Goal: Task Accomplishment & Management: Manage account settings

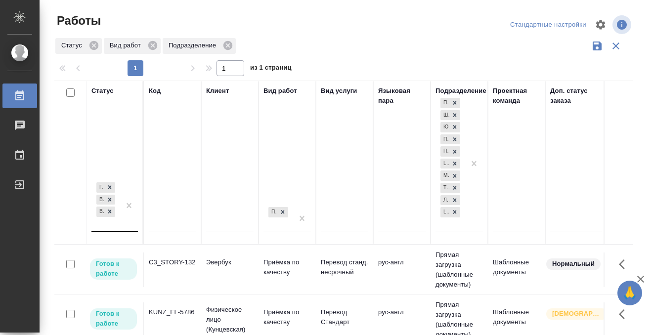
click at [119, 228] on div "[PERSON_NAME] к работе В работе В ожидании" at bounding box center [105, 206] width 29 height 51
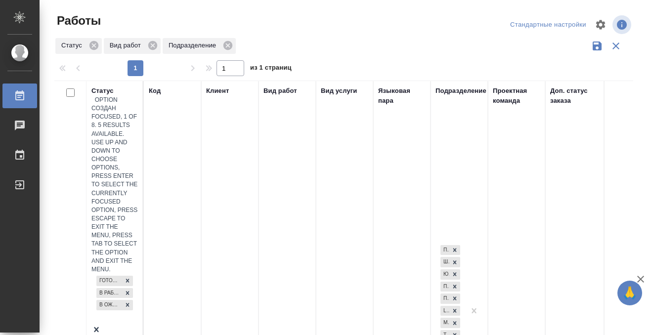
scroll to position [5, 0]
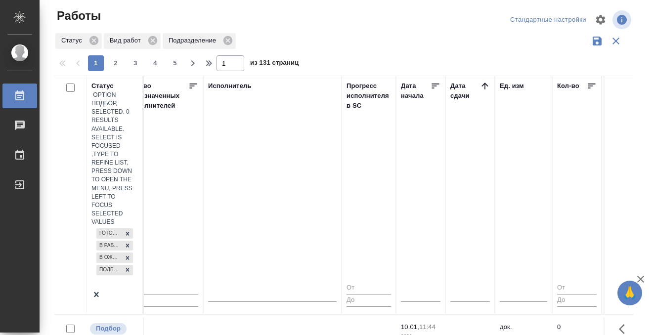
scroll to position [0, 583]
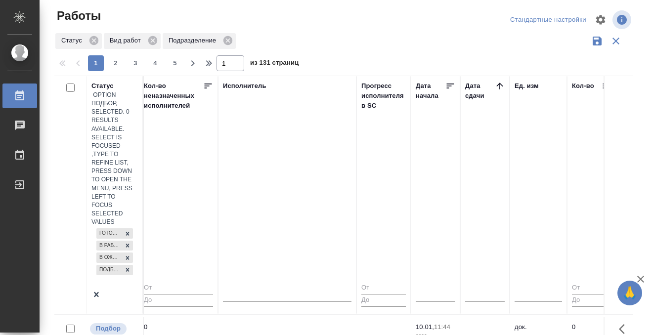
click at [499, 85] on icon at bounding box center [500, 86] width 10 height 10
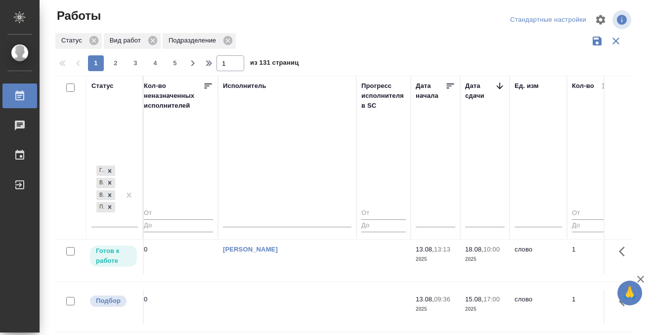
scroll to position [179, 583]
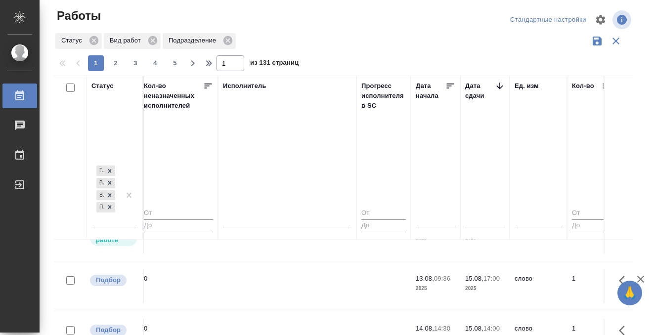
click at [330, 104] on td at bounding box center [287, 86] width 138 height 35
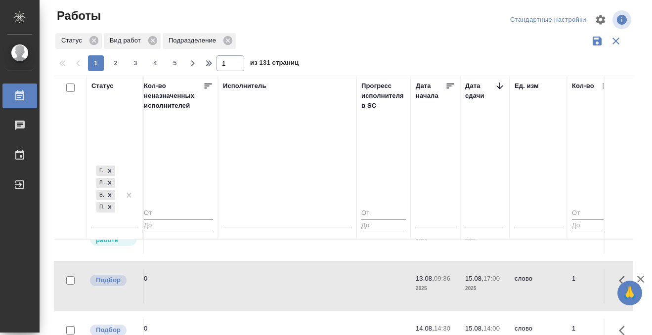
click at [330, 104] on td at bounding box center [287, 86] width 138 height 35
click at [288, 255] on tr "Готов к работе T_FL-25902 Физическое лицо (Таганка) Приёмка по качеству Перевод…" at bounding box center [513, 236] width 2085 height 50
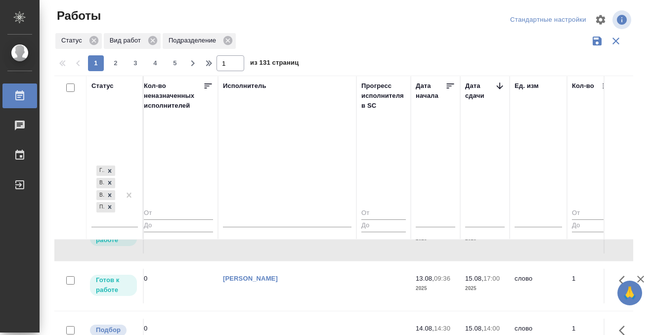
scroll to position [268, 583]
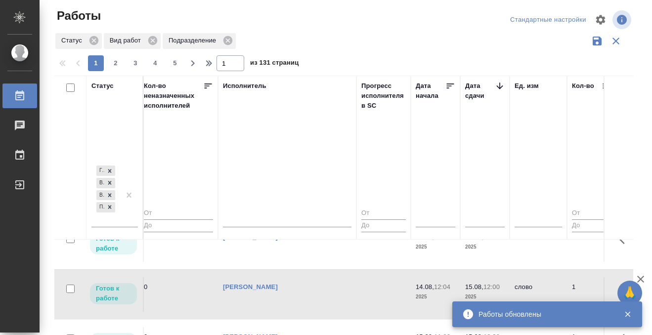
scroll to position [545, 583]
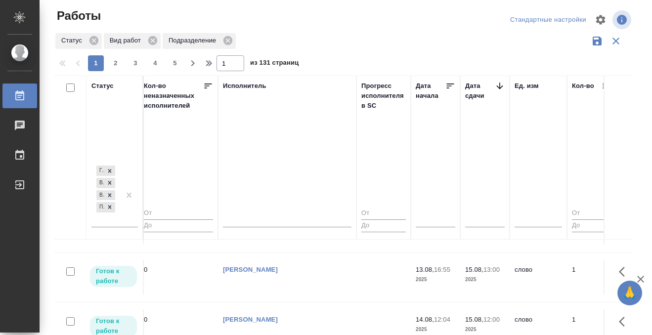
scroll to position [176, 583]
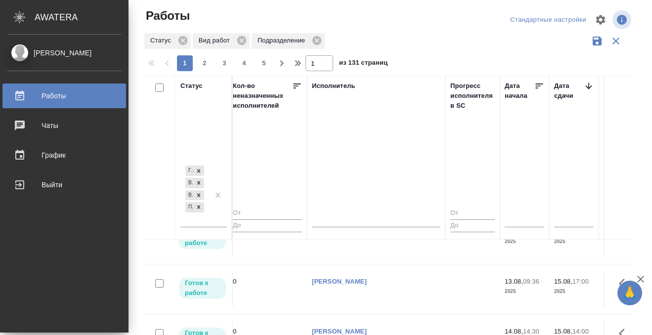
click at [24, 102] on link "Работы" at bounding box center [64, 96] width 124 height 25
click at [20, 96] on icon at bounding box center [20, 96] width 12 height 12
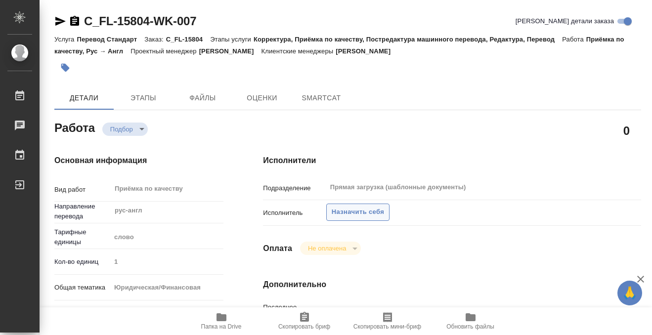
click at [368, 210] on span "Назначить себя" at bounding box center [358, 212] width 52 height 11
click at [351, 211] on span "Назначить себя" at bounding box center [358, 212] width 52 height 11
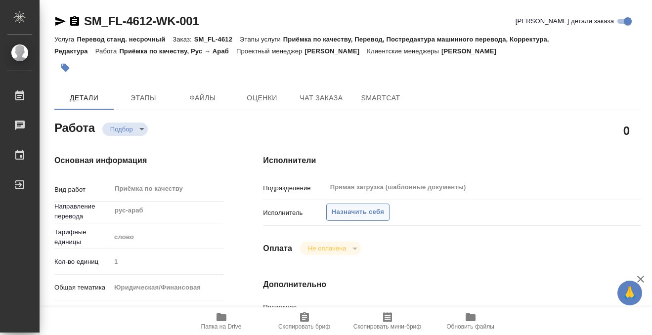
click at [366, 209] on span "Назначить себя" at bounding box center [358, 212] width 52 height 11
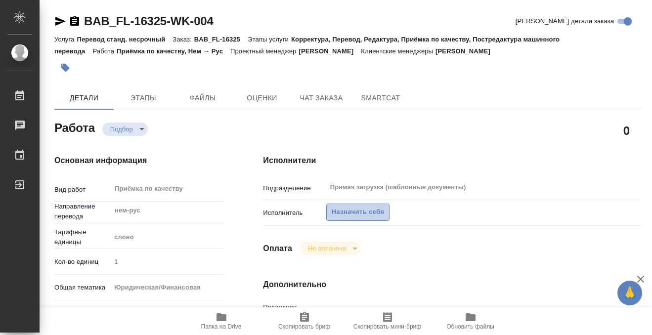
click at [360, 211] on span "Назначить себя" at bounding box center [358, 212] width 52 height 11
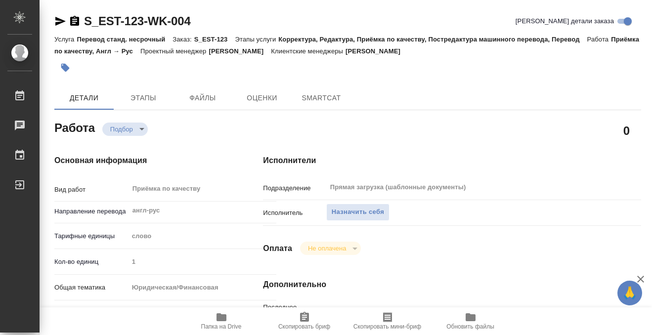
type textarea "x"
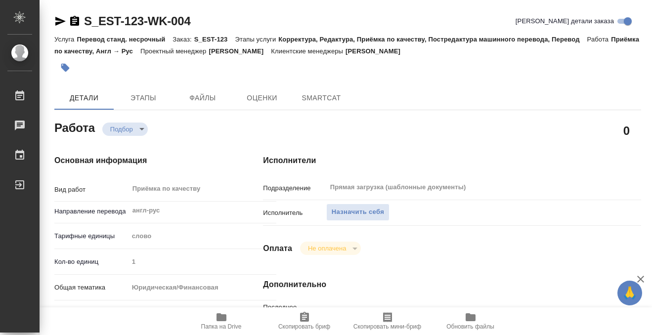
type textarea "x"
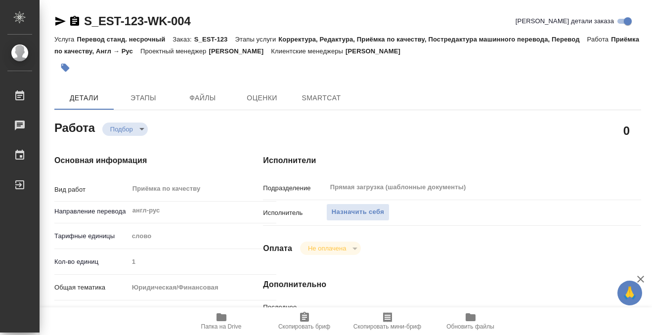
type textarea "x"
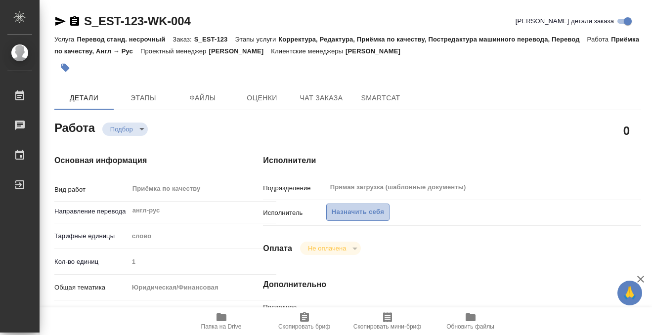
click at [374, 209] on span "Назначить себя" at bounding box center [358, 212] width 52 height 11
type textarea "x"
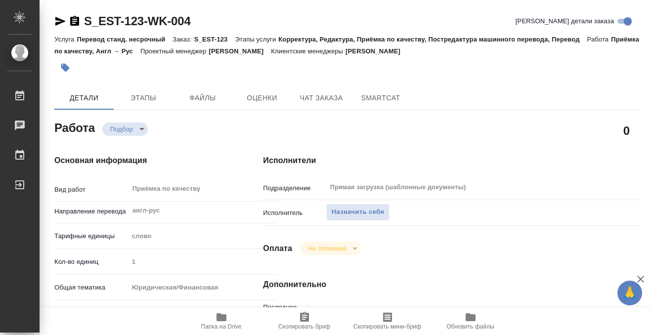
type textarea "x"
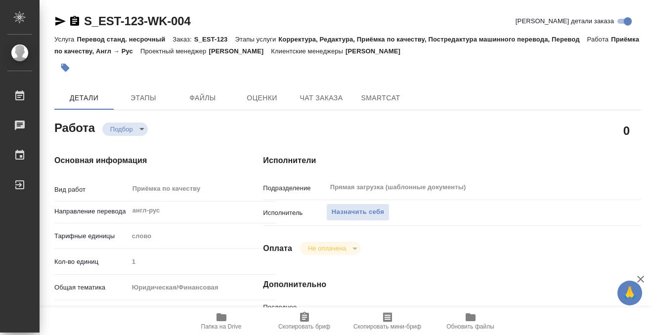
type textarea "x"
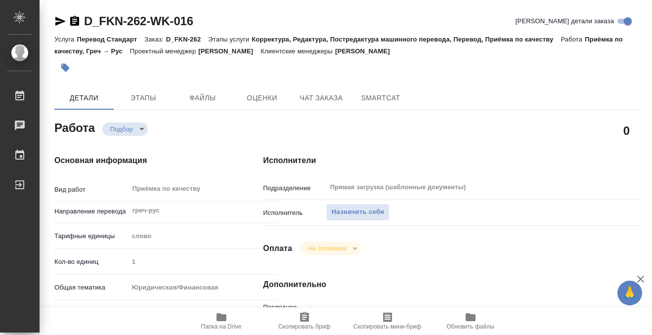
type textarea "x"
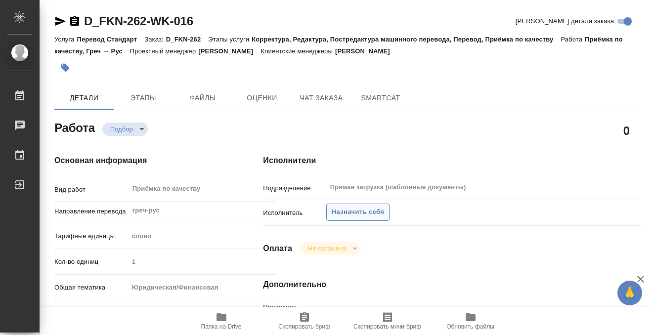
type textarea "x"
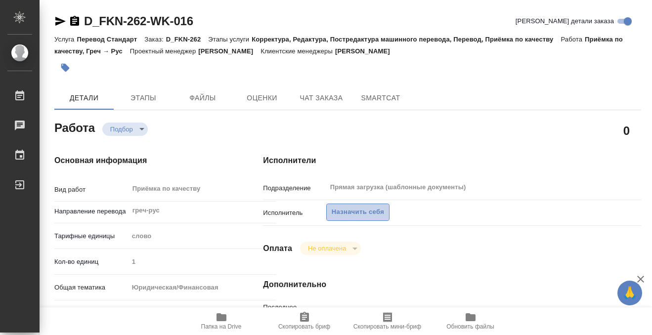
click at [376, 212] on span "Назначить себя" at bounding box center [358, 212] width 52 height 11
type textarea "x"
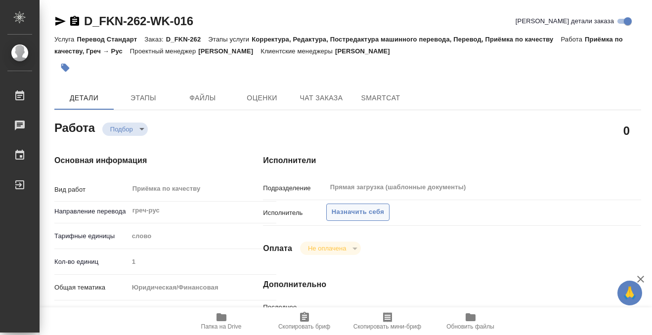
type textarea "x"
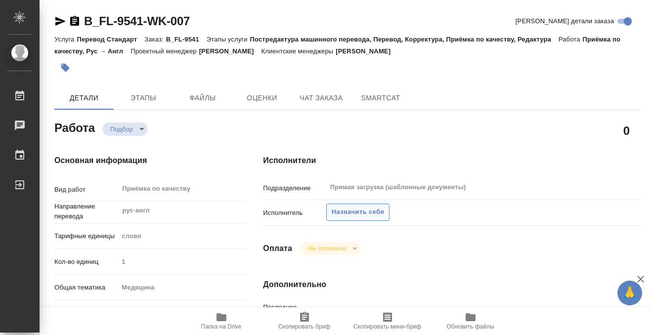
click at [344, 212] on span "Назначить себя" at bounding box center [358, 212] width 52 height 11
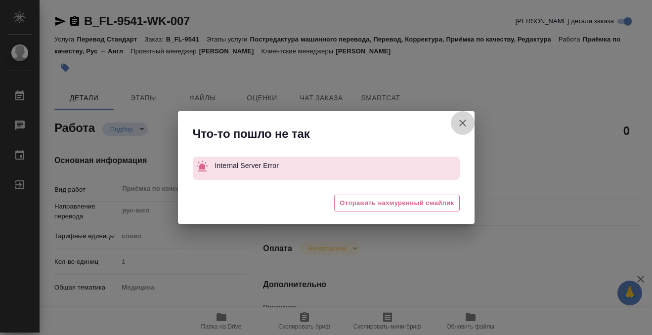
click at [461, 126] on icon "button" at bounding box center [463, 123] width 12 height 12
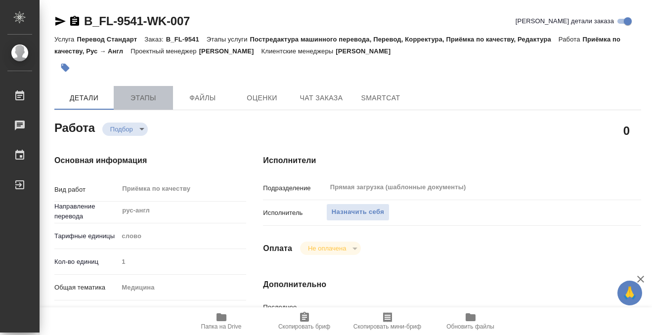
click at [155, 95] on span "Этапы" at bounding box center [143, 98] width 47 height 12
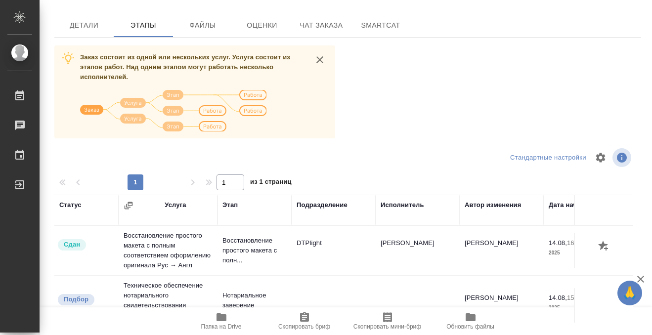
scroll to position [180, 0]
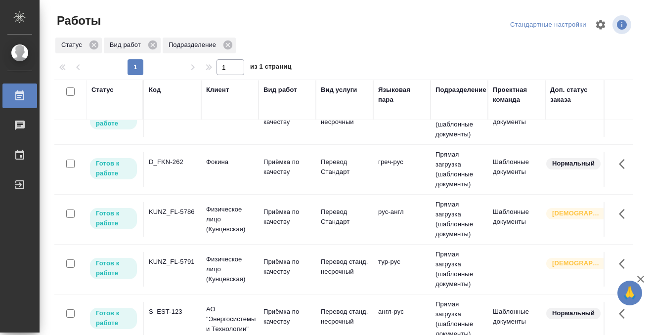
scroll to position [134, 0]
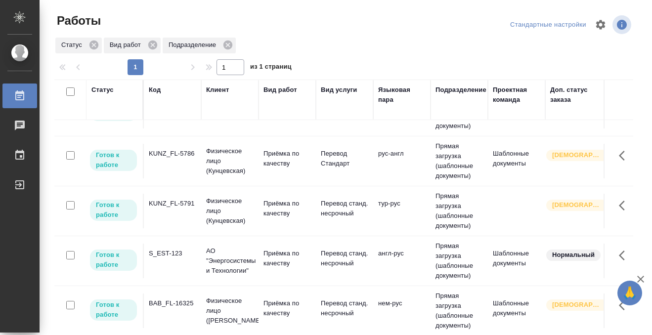
click at [176, 29] on td "KUNZ_FL-5791" at bounding box center [172, 11] width 57 height 35
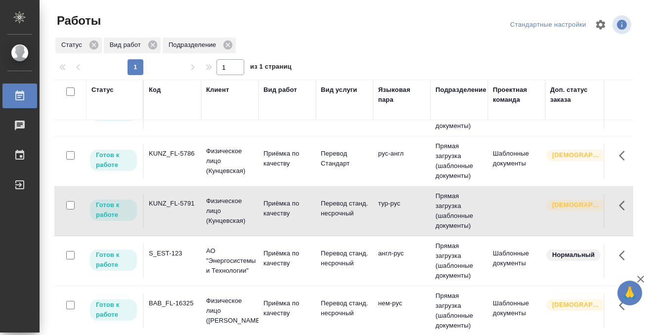
click at [176, 29] on td "KUNZ_FL-5791" at bounding box center [172, 11] width 57 height 35
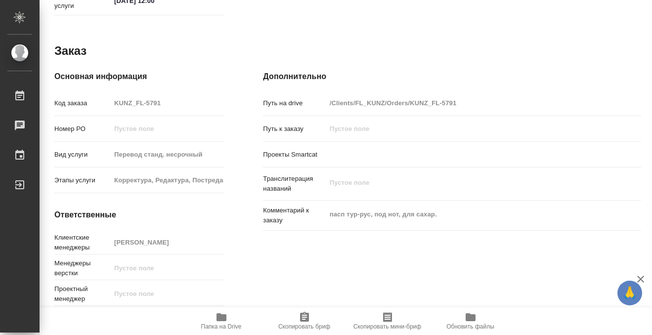
scroll to position [528, 0]
click at [222, 319] on icon "button" at bounding box center [222, 318] width 10 height 8
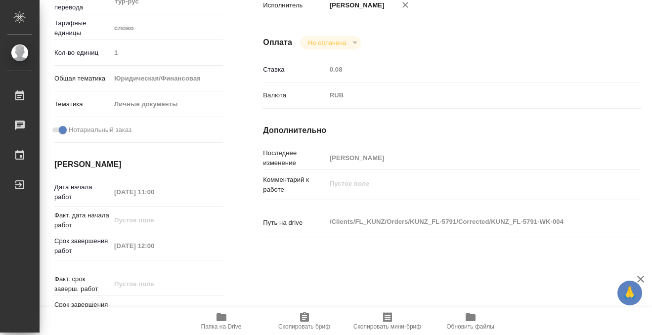
scroll to position [0, 0]
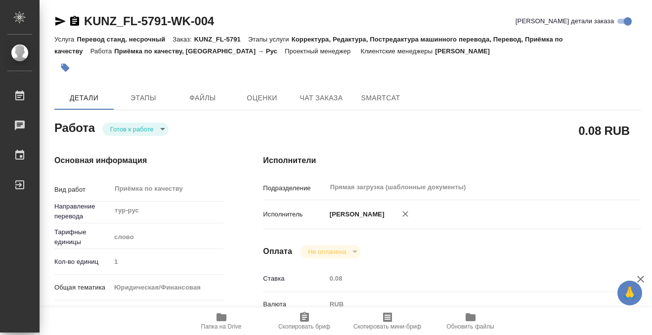
click at [74, 65] on button "button" at bounding box center [65, 68] width 22 height 22
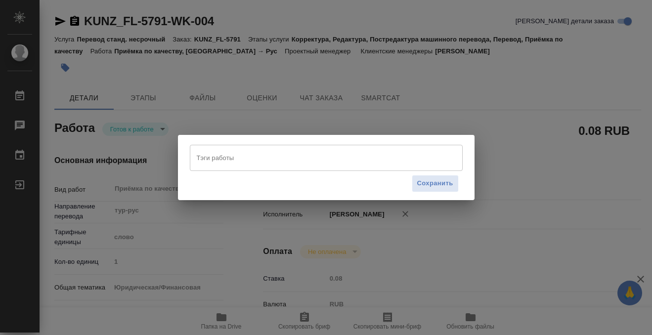
click at [206, 157] on input "Тэги работы" at bounding box center [316, 157] width 245 height 17
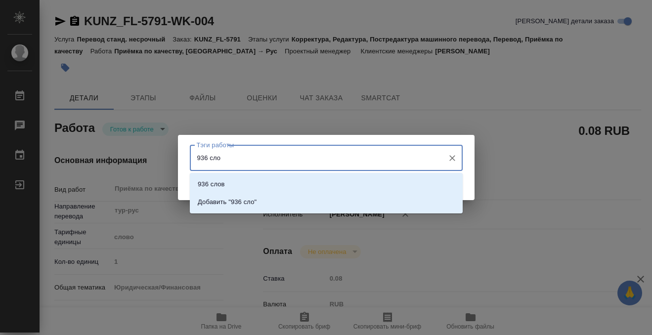
type input "936 слов"
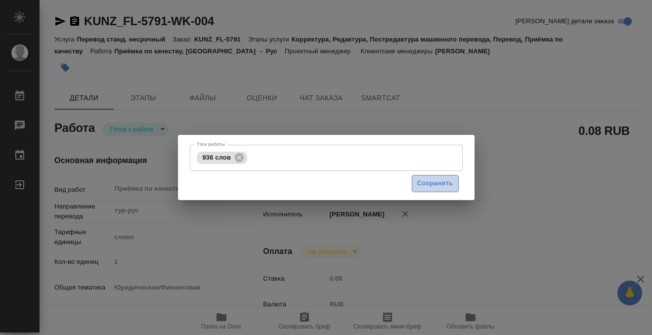
click at [441, 184] on span "Сохранить" at bounding box center [435, 183] width 36 height 11
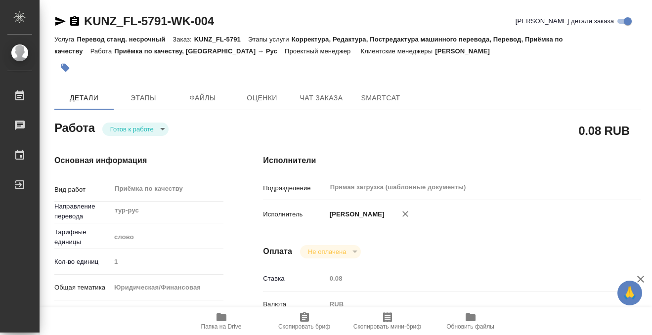
type input "readyForWork"
type input "тур-рус"
type input "5a8b1489cc6b4906c91bfd90"
type input "1"
type input "yr-fn"
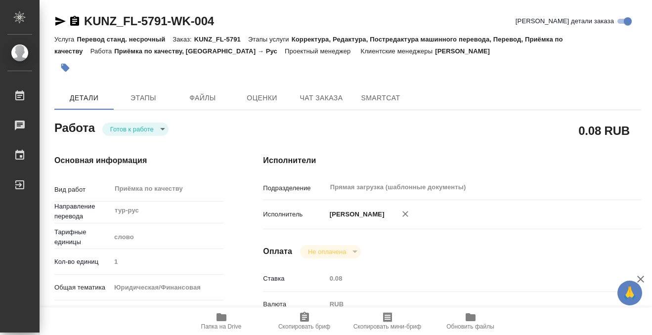
type input "5a8b8b956a9677013d343cfe"
checkbox input "true"
type input "[DATE] 11:00"
type input "[DATE] 12:00"
type input "15.08.2025 12:00"
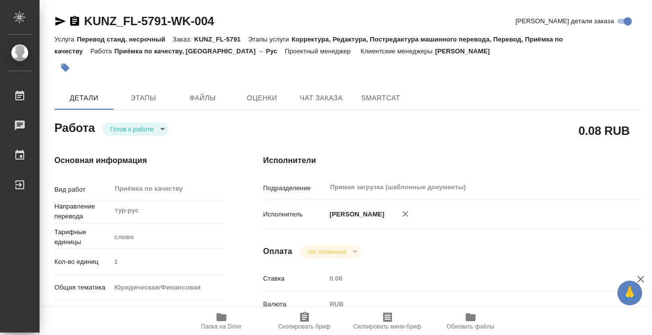
type input "Прямая загрузка (шаблонные документы)"
type input "notPayed"
type input "0.08"
type input "RUB"
type input "[PERSON_NAME]"
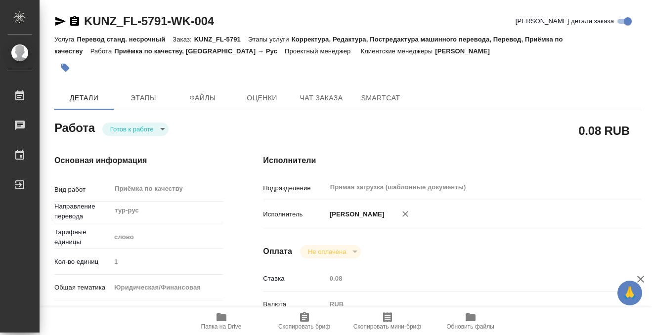
type input "KUNZ_FL-5791"
type input "Перевод станд. несрочный"
type input "Корректура, Редактура, Постредактура машинного перевода, Перевод, Приёмка по ка…"
type input "Веселова Юлия"
type input "/Clients/FL_KUNZ/Orders/KUNZ_FL-5791"
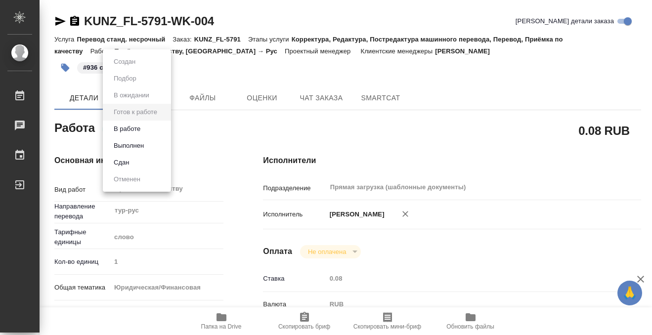
click at [159, 131] on body "🙏 .cls-1 fill:#fff; AWATERA Kobzeva Elizaveta Работы 0 Чаты График Выйти KUNZ_F…" at bounding box center [326, 167] width 652 height 335
click at [148, 144] on li "Выполнен" at bounding box center [137, 145] width 68 height 17
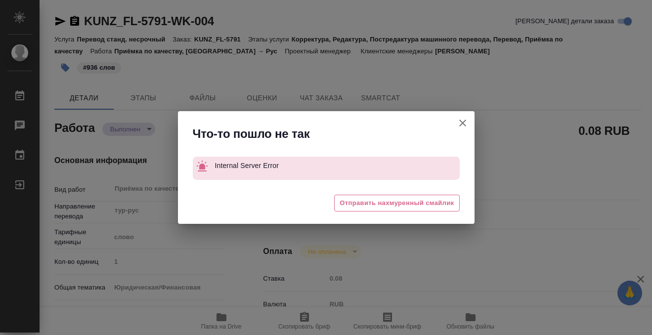
type textarea "x"
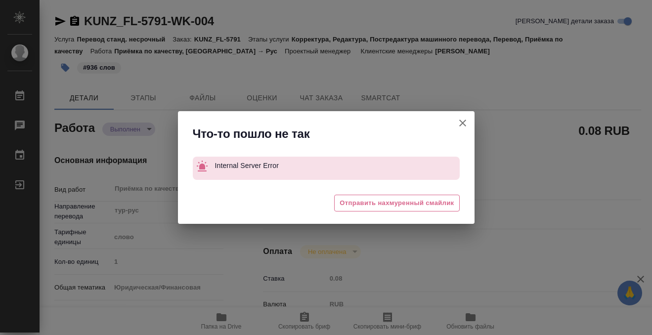
type textarea "x"
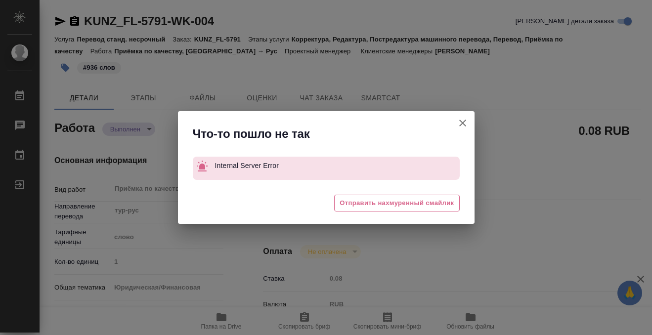
click at [459, 122] on icon "button" at bounding box center [463, 123] width 12 height 12
type textarea "x"
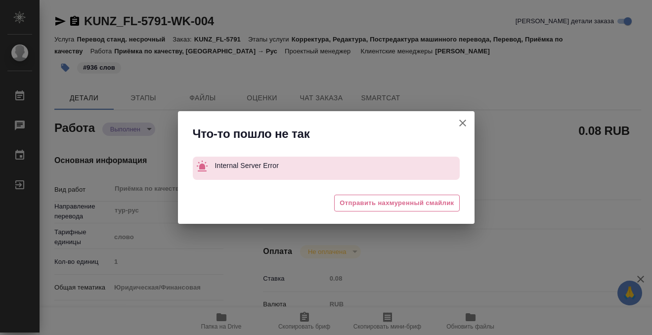
type textarea "x"
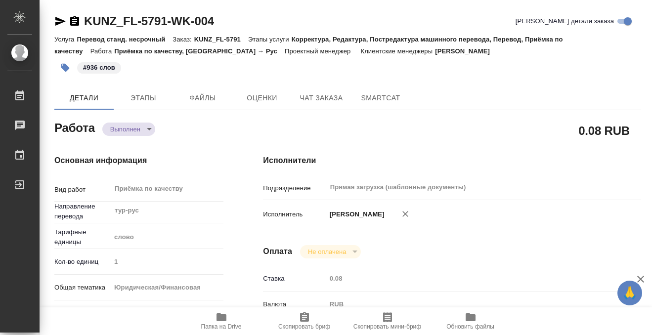
click at [72, 17] on icon "button" at bounding box center [74, 21] width 9 height 10
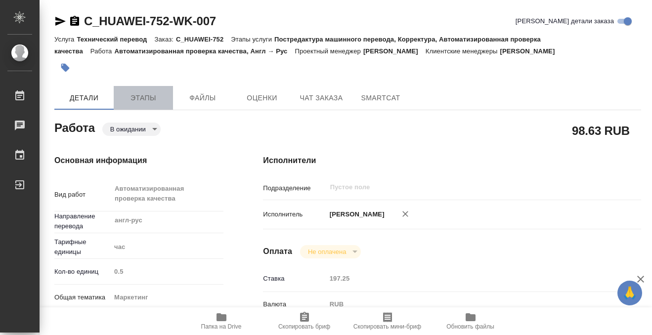
click at [140, 97] on span "Этапы" at bounding box center [143, 98] width 47 height 12
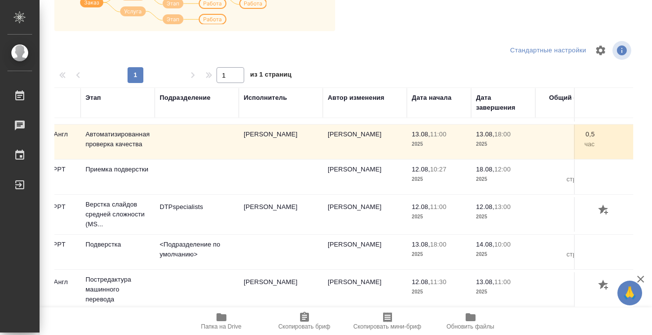
scroll to position [34, 177]
